Goal: Transaction & Acquisition: Subscribe to service/newsletter

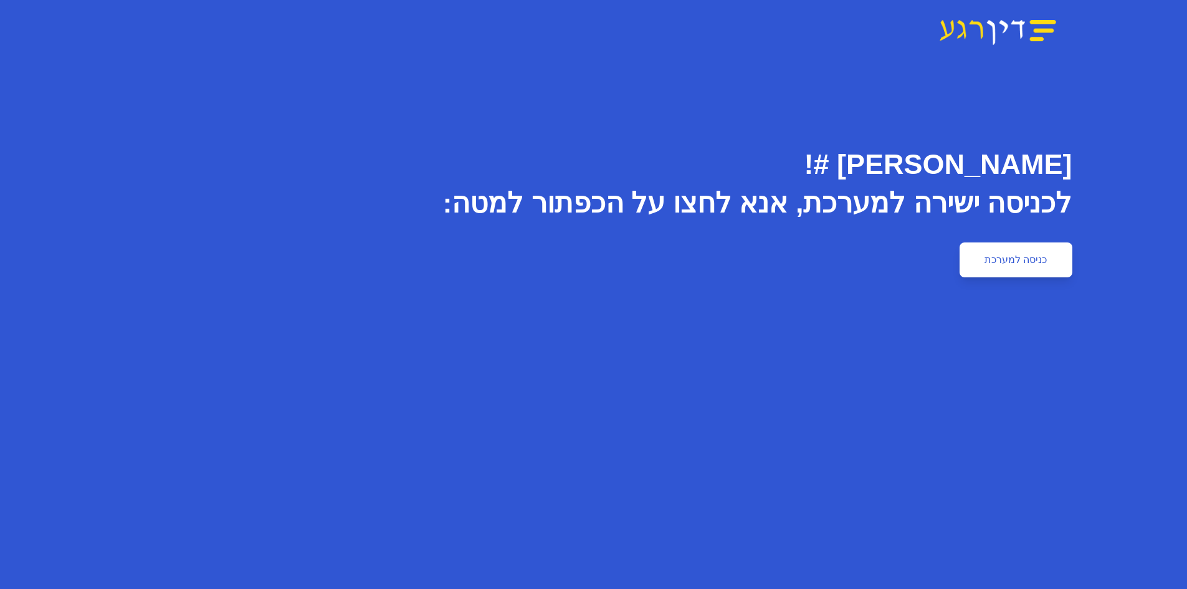
click at [1004, 276] on link "כניסה למערכת" at bounding box center [1016, 259] width 112 height 35
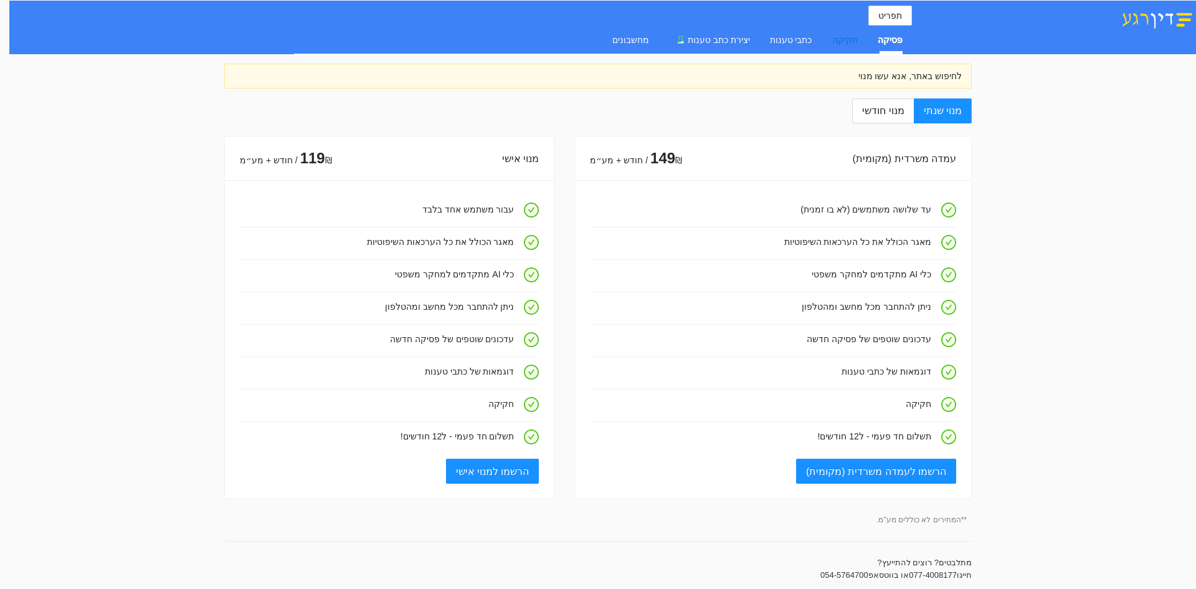
click at [854, 40] on div "חקיקה" at bounding box center [845, 40] width 26 height 14
click at [897, 44] on div "פסיקה" at bounding box center [890, 40] width 25 height 14
click at [904, 117] on label "מנוי חודשי" at bounding box center [882, 110] width 61 height 25
click at [913, 112] on input "מנוי חודשי" at bounding box center [913, 111] width 1 height 1
radio input "true"
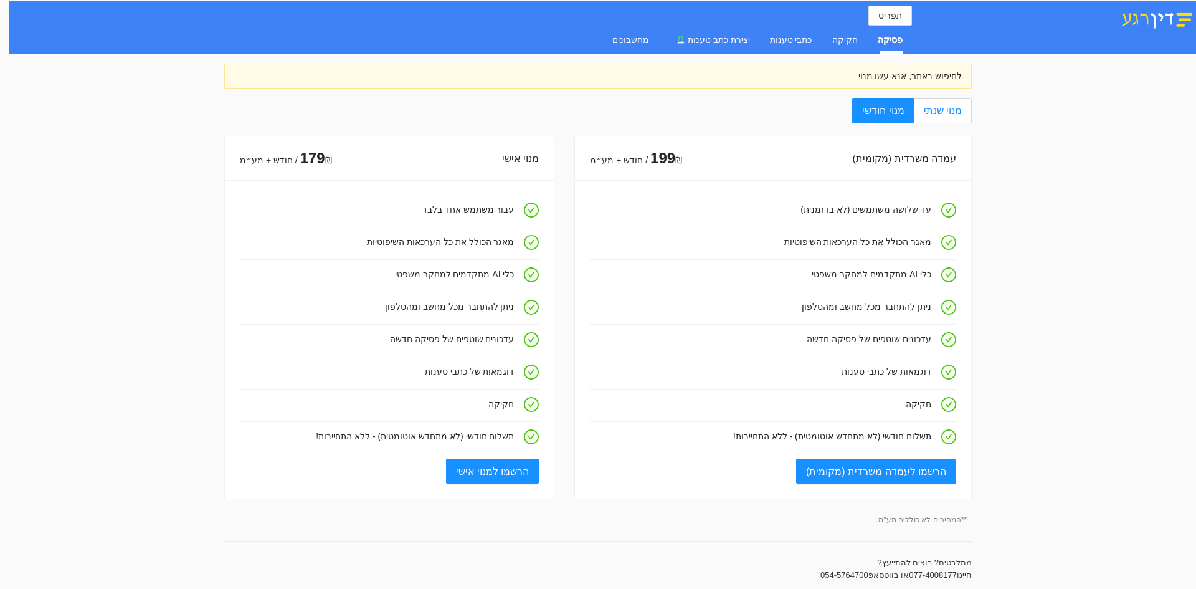
click at [958, 115] on span "מנוי שנתי" at bounding box center [943, 110] width 38 height 11
click at [970, 112] on input "מנוי שנתי" at bounding box center [970, 111] width 1 height 1
radio input "true"
radio input "false"
